Goal: Navigation & Orientation: Find specific page/section

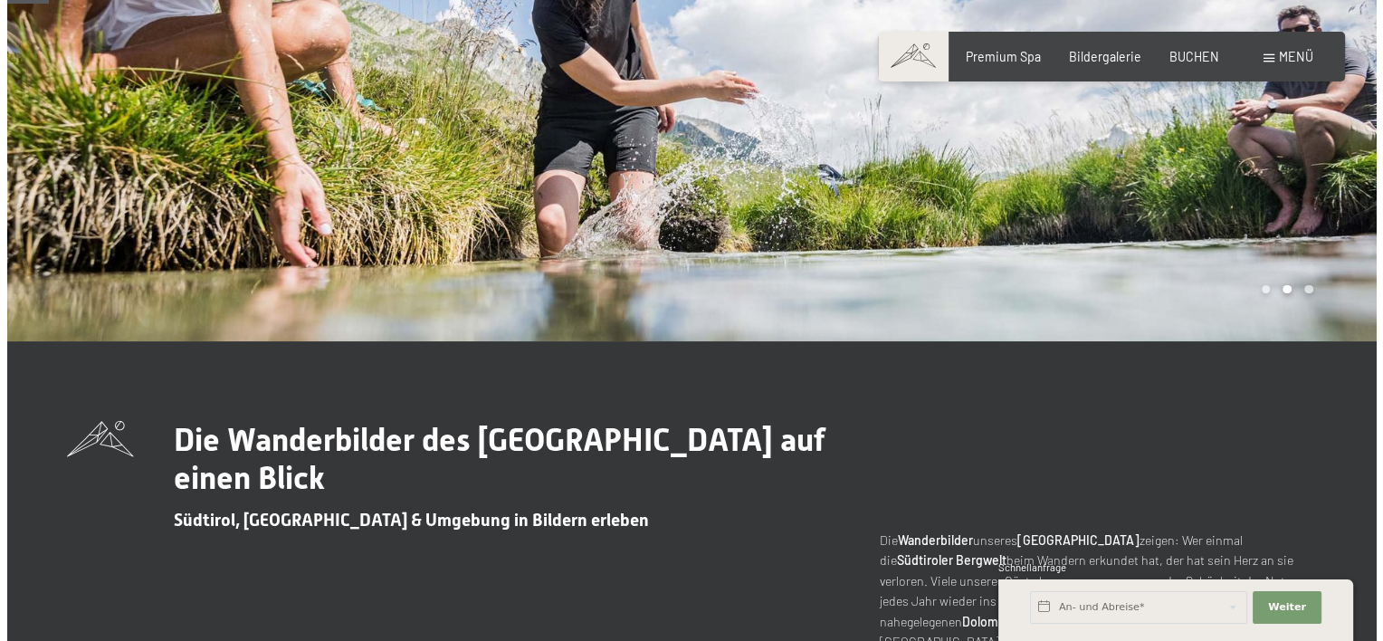
scroll to position [91, 0]
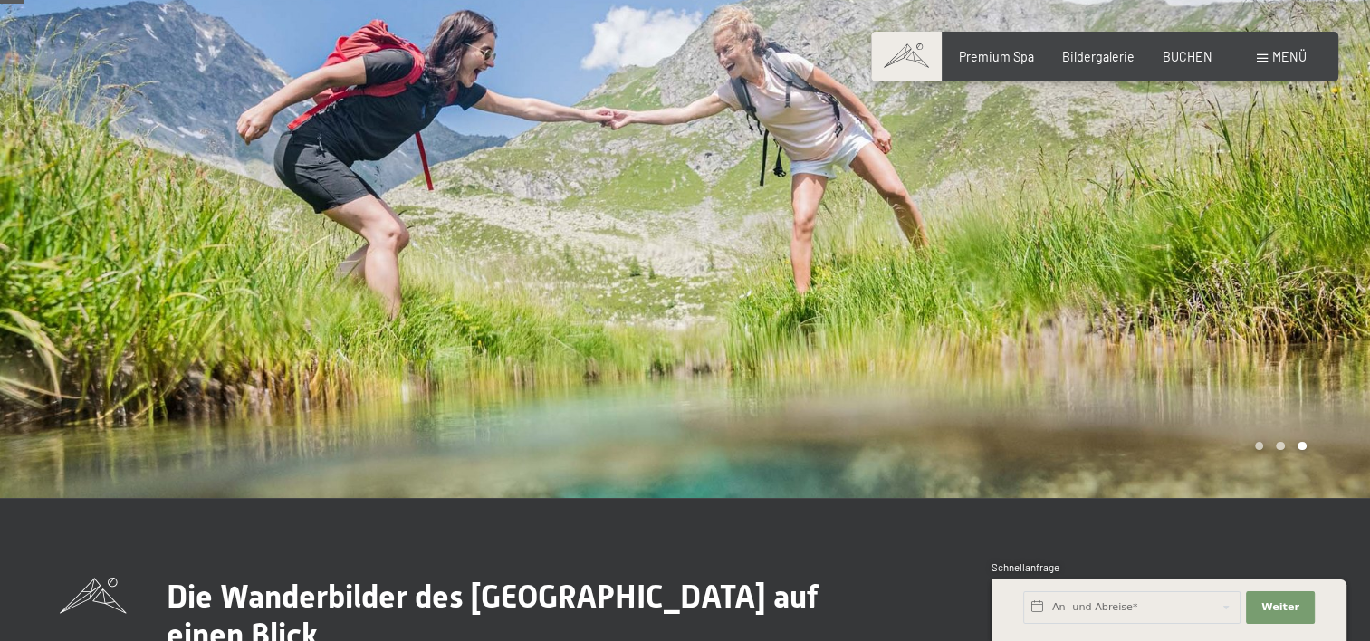
click at [1274, 62] on span "Menü" at bounding box center [1289, 56] width 34 height 15
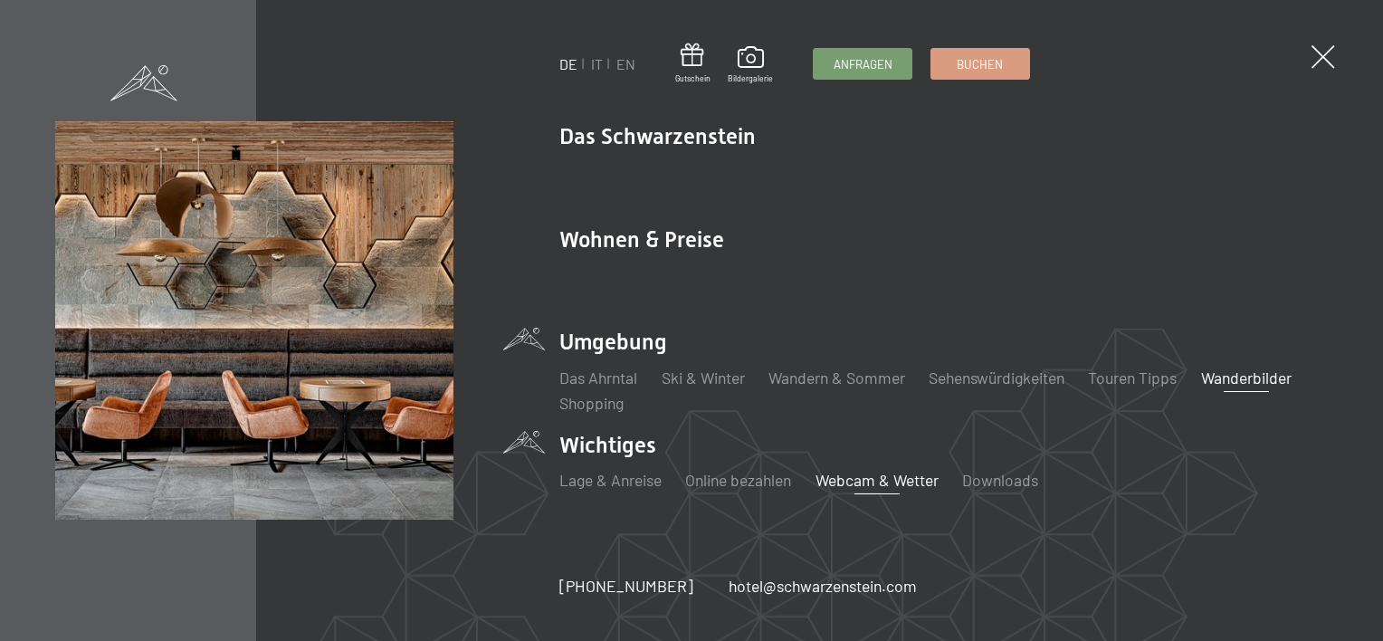
click at [874, 474] on link "Webcam & Wetter" at bounding box center [877, 480] width 123 height 20
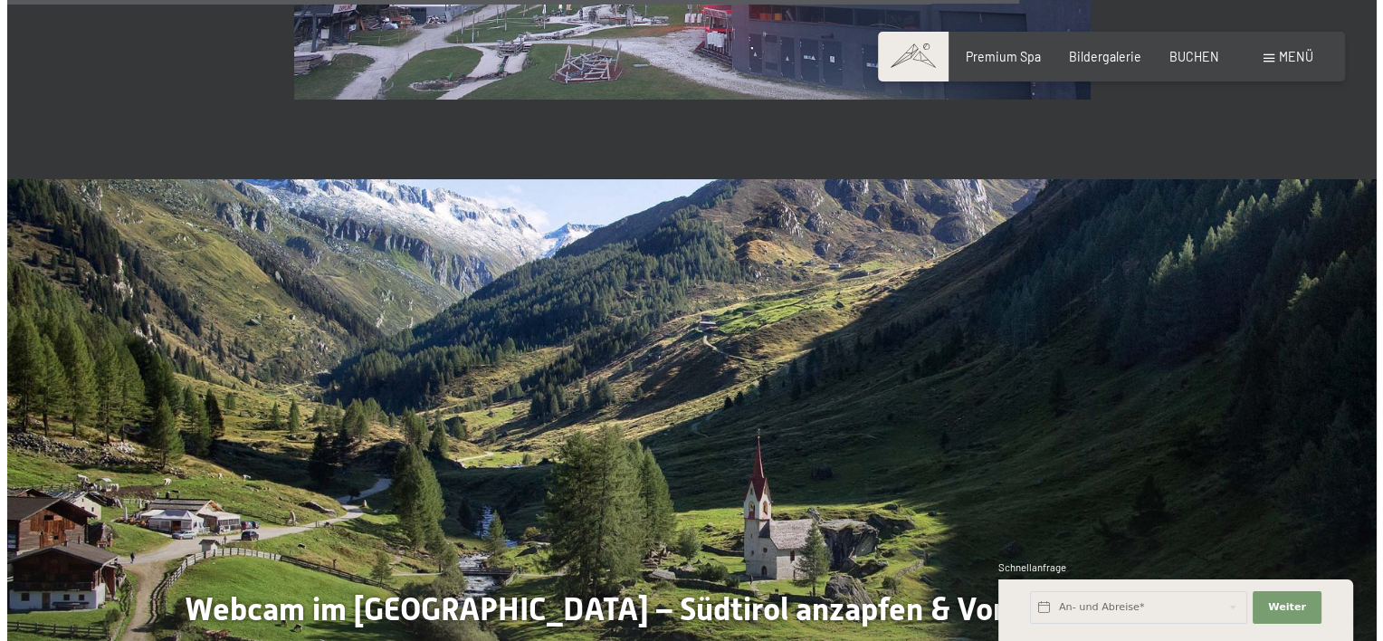
scroll to position [4255, 0]
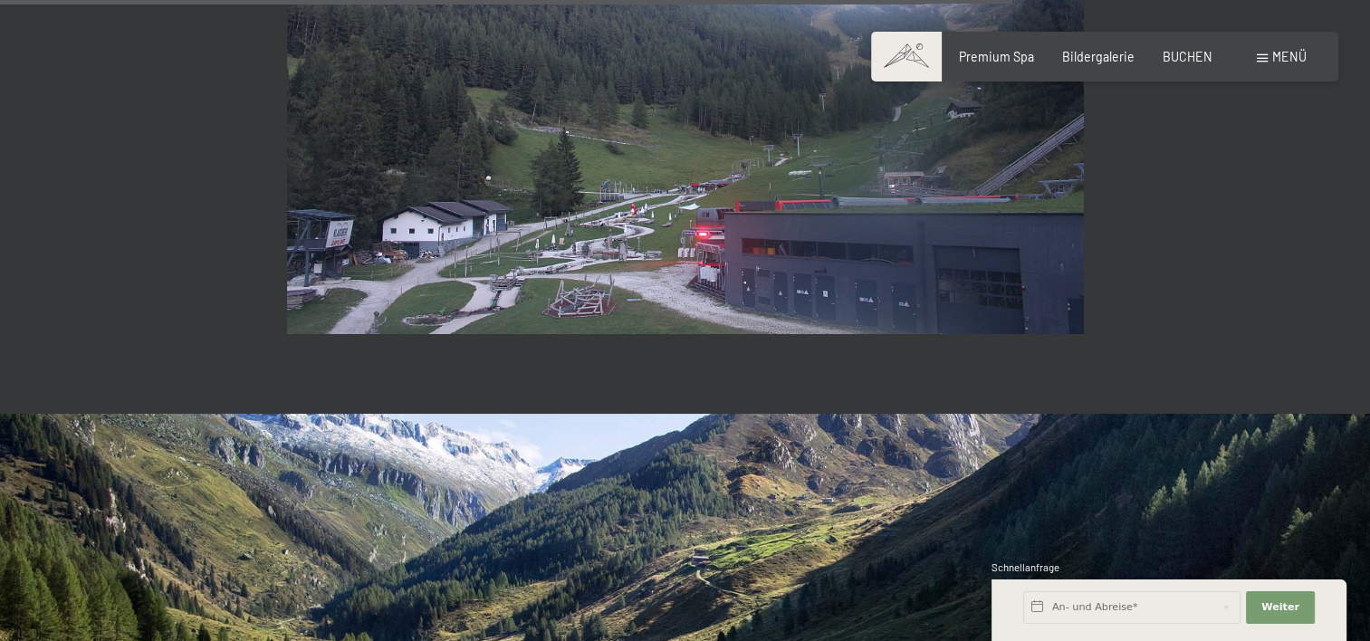
click at [1293, 51] on span "Menü" at bounding box center [1289, 56] width 34 height 15
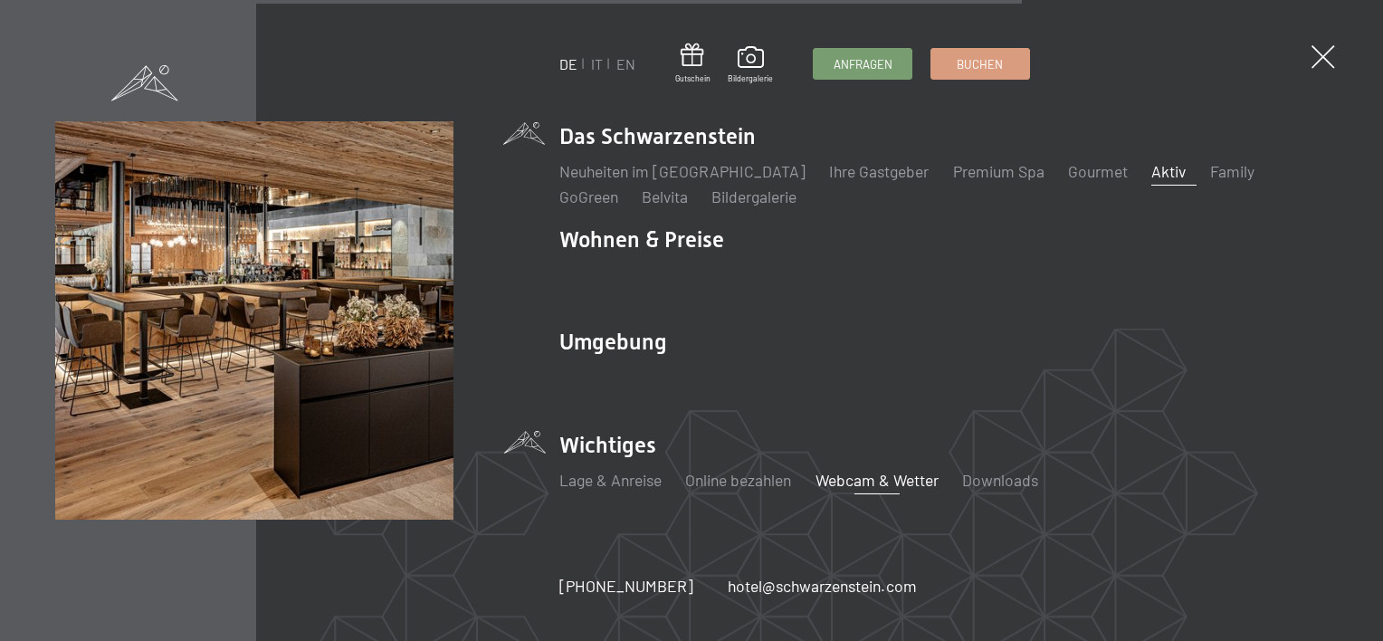
click at [1151, 177] on link "Aktiv" at bounding box center [1168, 171] width 34 height 20
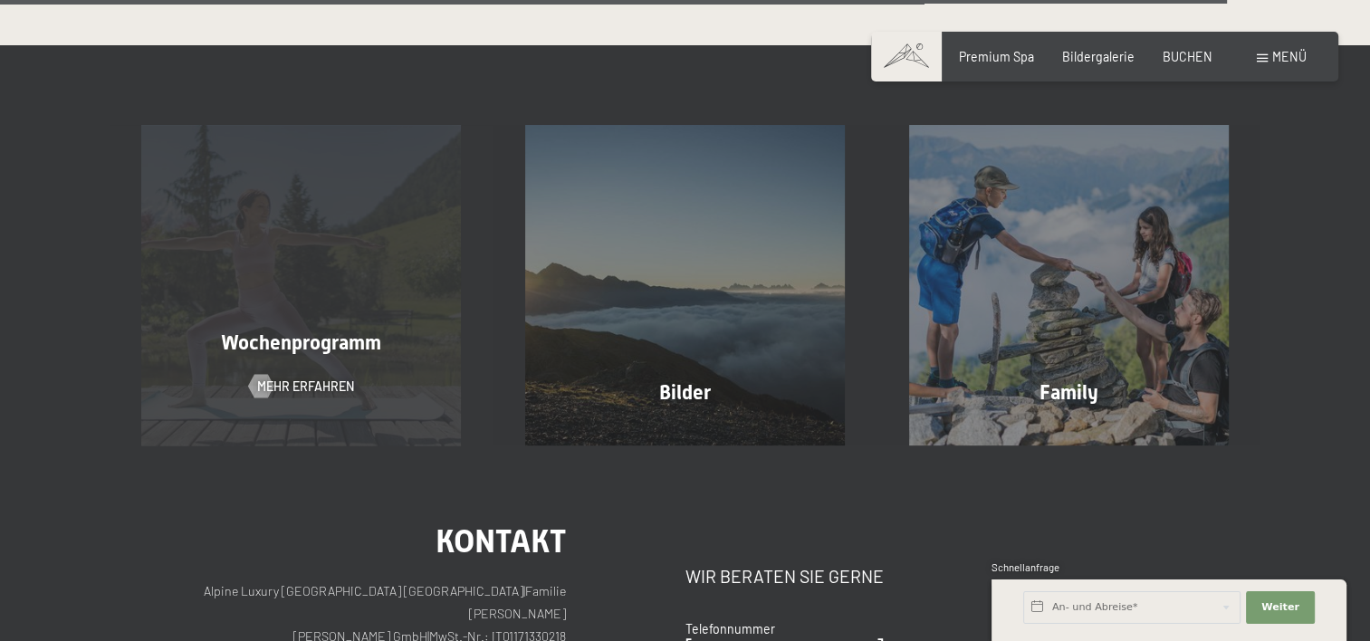
scroll to position [4074, 0]
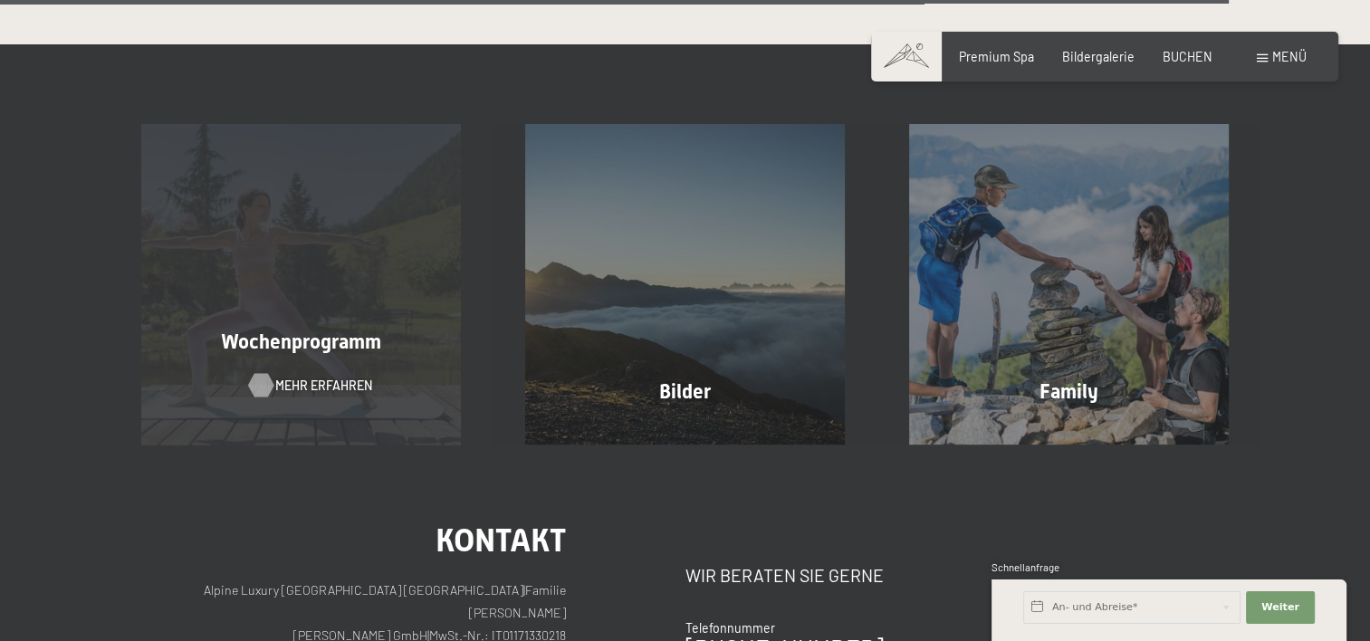
click at [264, 374] on div at bounding box center [260, 386] width 14 height 24
